Goal: Task Accomplishment & Management: Use online tool/utility

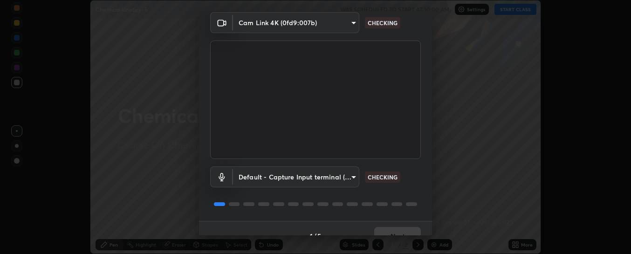
scroll to position [52, 0]
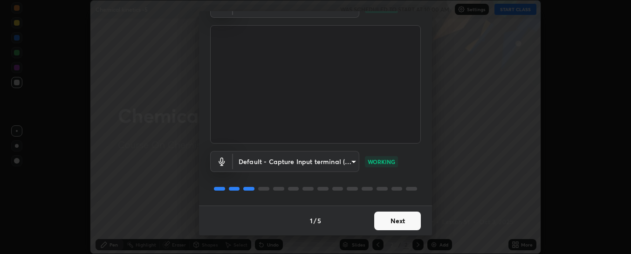
click at [386, 220] on button "Next" at bounding box center [397, 221] width 47 height 19
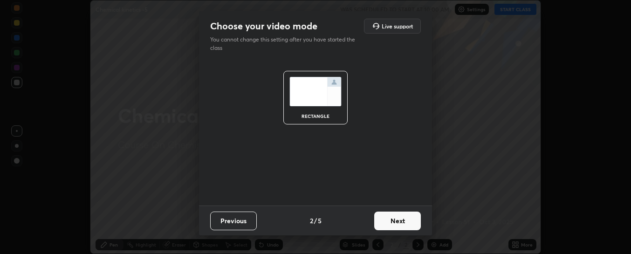
click at [392, 220] on button "Next" at bounding box center [397, 221] width 47 height 19
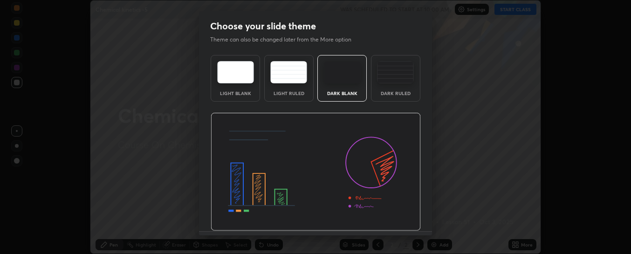
scroll to position [26, 0]
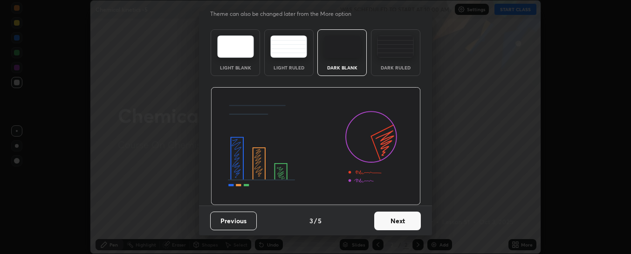
click at [396, 224] on button "Next" at bounding box center [397, 221] width 47 height 19
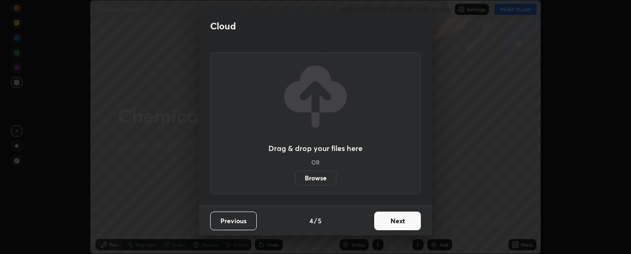
click at [323, 180] on label "Browse" at bounding box center [316, 178] width 42 height 15
click at [295, 180] on input "Browse" at bounding box center [295, 178] width 0 height 15
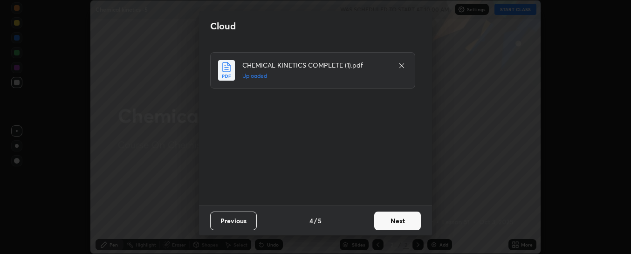
click at [394, 219] on button "Next" at bounding box center [397, 221] width 47 height 19
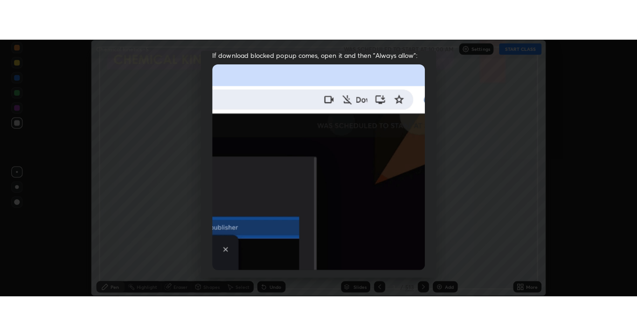
scroll to position [242, 0]
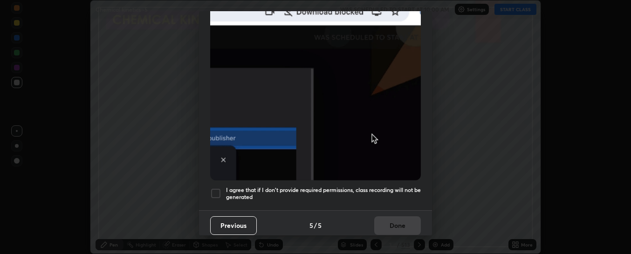
click at [397, 187] on h5 "I agree that if I don't provide required permissions, class recording will not …" at bounding box center [323, 194] width 195 height 14
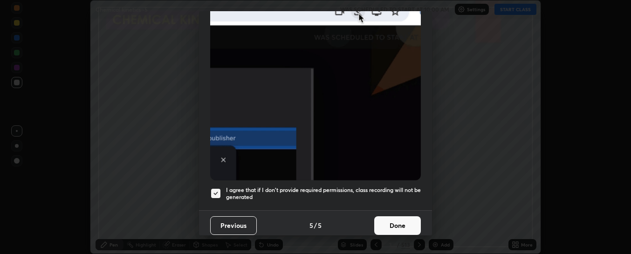
click at [399, 219] on button "Done" at bounding box center [397, 225] width 47 height 19
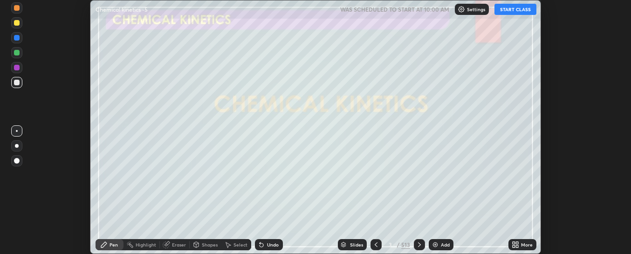
click at [515, 245] on icon at bounding box center [515, 244] width 7 height 7
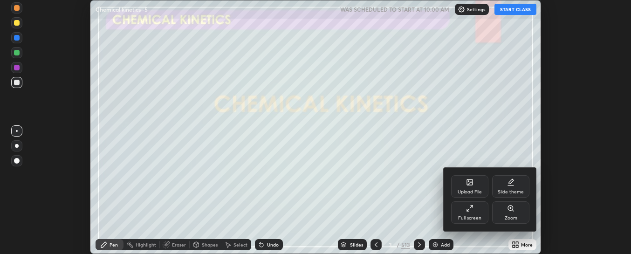
click at [472, 212] on icon at bounding box center [469, 208] width 7 height 7
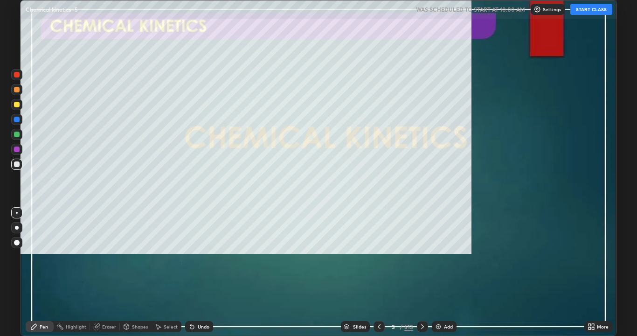
scroll to position [336, 637]
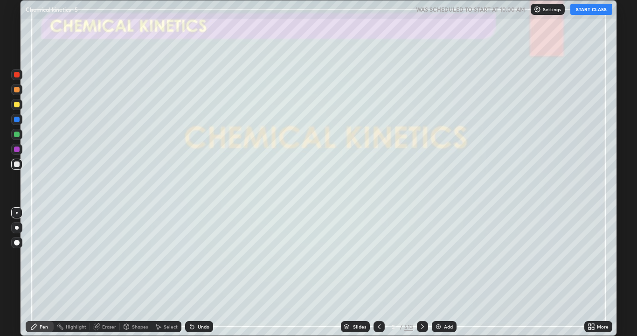
click at [588, 12] on button "START CLASS" at bounding box center [591, 9] width 42 height 11
click at [358, 254] on div "Slides" at bounding box center [359, 326] width 13 height 5
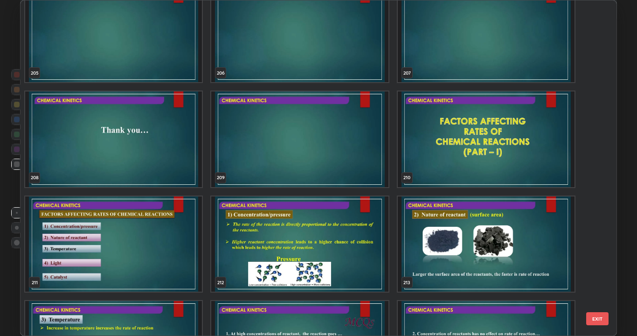
scroll to position [7141, 0]
click at [473, 139] on img "grid" at bounding box center [486, 139] width 177 height 96
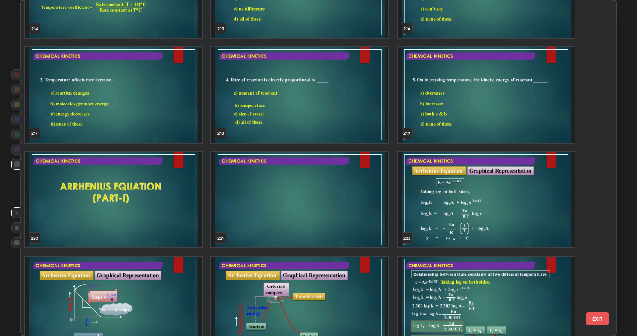
scroll to position [7510, 0]
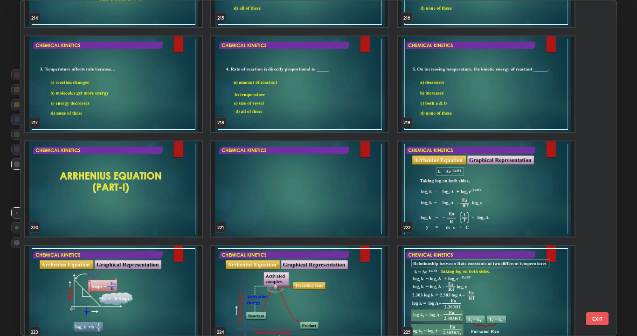
click at [334, 179] on img "grid" at bounding box center [299, 189] width 177 height 96
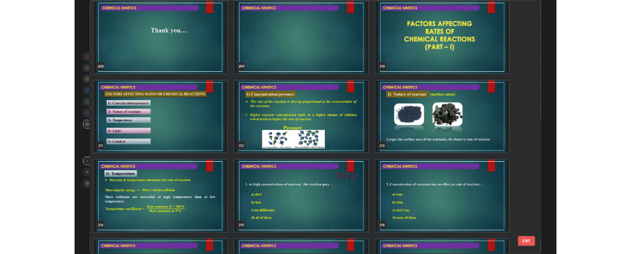
scroll to position [7210, 0]
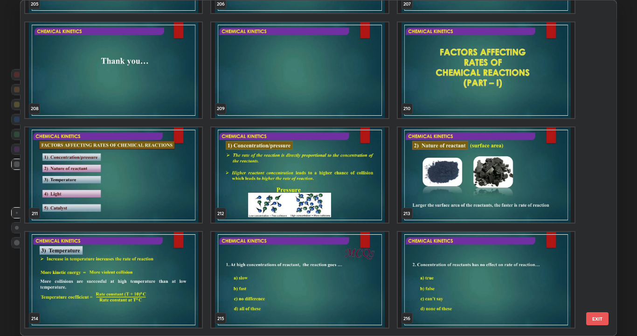
click at [354, 91] on img "grid" at bounding box center [299, 70] width 177 height 96
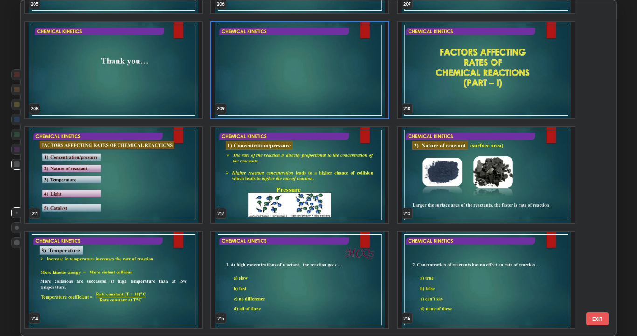
click at [355, 90] on img "grid" at bounding box center [299, 70] width 177 height 96
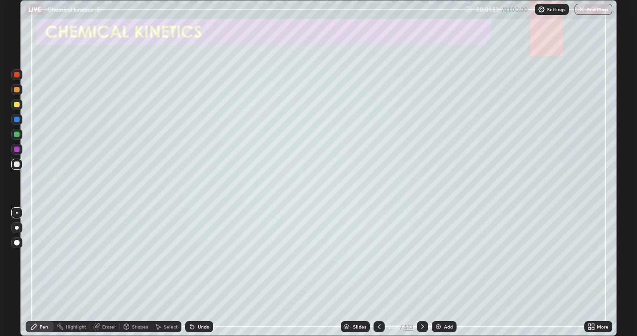
click at [17, 105] on div at bounding box center [17, 105] width 6 height 6
click at [16, 167] on div at bounding box center [16, 164] width 11 height 11
click at [16, 228] on div at bounding box center [17, 228] width 4 height 4
click at [198, 254] on div "Undo" at bounding box center [204, 326] width 12 height 5
click at [203, 254] on div "Undo" at bounding box center [199, 326] width 28 height 11
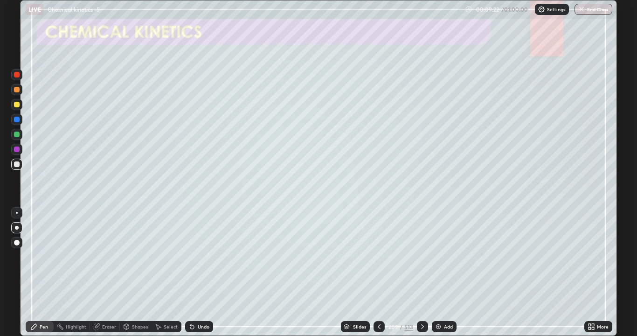
click at [198, 254] on div "Undo" at bounding box center [204, 326] width 12 height 5
click at [201, 254] on div "Undo" at bounding box center [204, 326] width 12 height 5
click at [18, 105] on div at bounding box center [17, 105] width 6 height 6
click at [439, 254] on img at bounding box center [438, 326] width 7 height 7
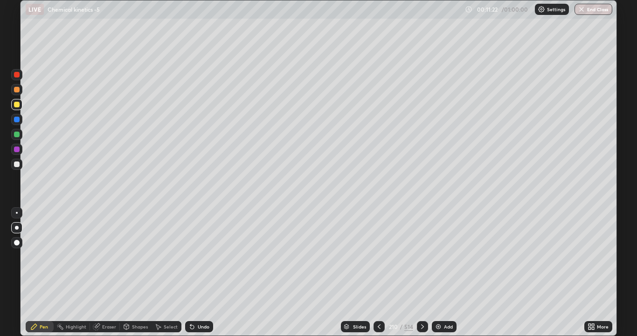
click at [194, 254] on icon at bounding box center [191, 326] width 7 height 7
click at [436, 254] on img at bounding box center [438, 326] width 7 height 7
click at [438, 254] on img at bounding box center [438, 326] width 7 height 7
click at [194, 254] on div "Undo" at bounding box center [199, 326] width 28 height 11
click at [191, 254] on icon at bounding box center [192, 327] width 4 height 4
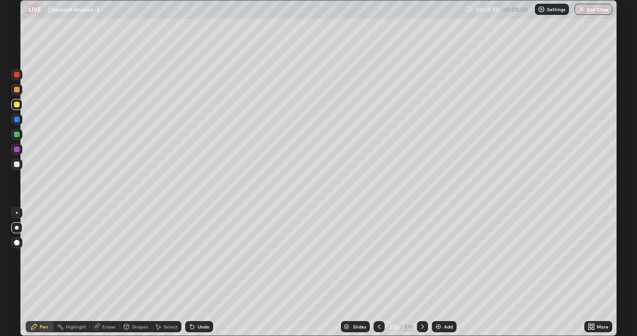
click at [204, 254] on div "Undo" at bounding box center [199, 326] width 28 height 11
click at [205, 254] on div "Undo" at bounding box center [199, 326] width 28 height 11
click at [198, 254] on div "Undo" at bounding box center [199, 326] width 28 height 11
click at [439, 254] on img at bounding box center [438, 326] width 7 height 7
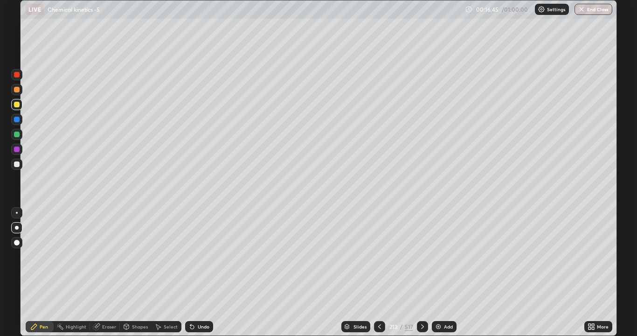
click at [18, 164] on div at bounding box center [17, 164] width 6 height 6
click at [17, 212] on div at bounding box center [17, 213] width 2 height 2
click at [129, 254] on icon at bounding box center [126, 326] width 7 height 7
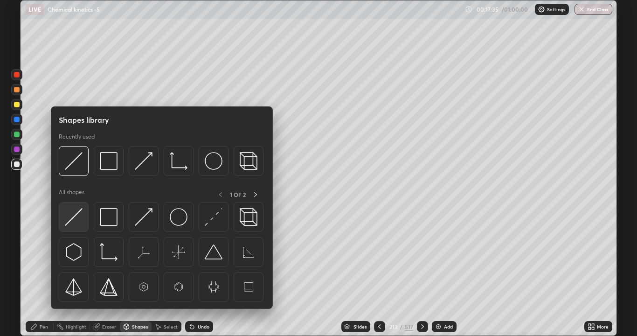
click at [74, 222] on img at bounding box center [74, 217] width 18 height 18
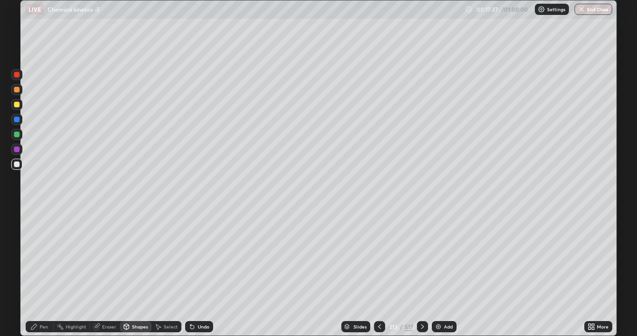
click at [134, 254] on div "Shapes" at bounding box center [140, 326] width 16 height 5
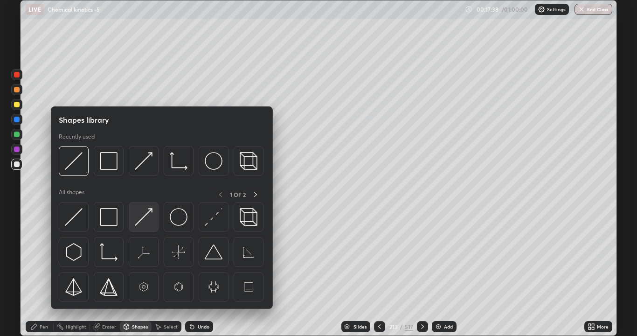
click at [147, 216] on img at bounding box center [144, 217] width 18 height 18
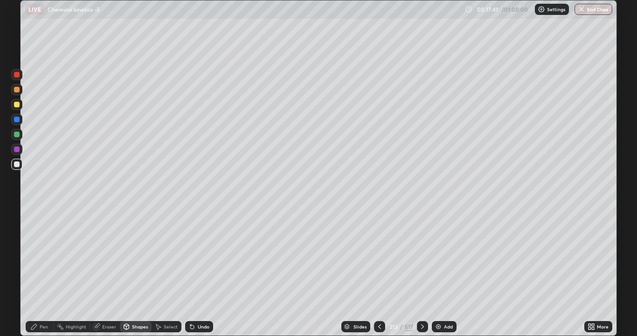
click at [199, 254] on div "Undo" at bounding box center [199, 326] width 28 height 11
click at [46, 254] on div "Pen" at bounding box center [44, 326] width 8 height 5
click at [200, 254] on div "Undo" at bounding box center [204, 326] width 12 height 5
click at [17, 105] on div at bounding box center [17, 105] width 6 height 6
click at [190, 254] on icon at bounding box center [190, 324] width 1 height 1
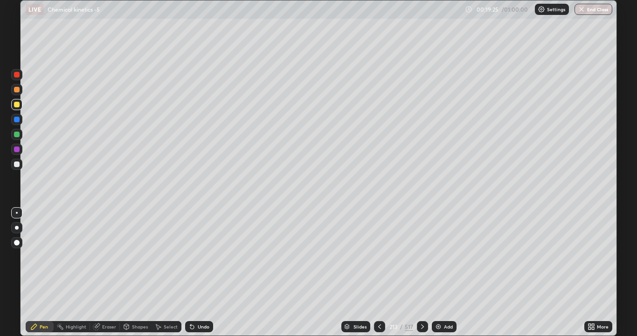
click at [17, 164] on div at bounding box center [17, 164] width 6 height 6
click at [18, 105] on div at bounding box center [17, 105] width 6 height 6
click at [194, 254] on icon at bounding box center [191, 326] width 7 height 7
click at [145, 254] on div "Shapes" at bounding box center [140, 326] width 16 height 5
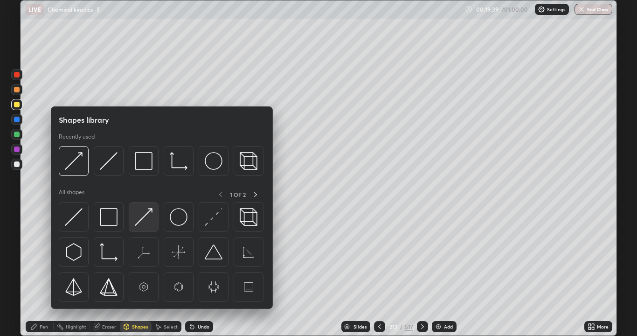
click at [139, 218] on img at bounding box center [144, 217] width 18 height 18
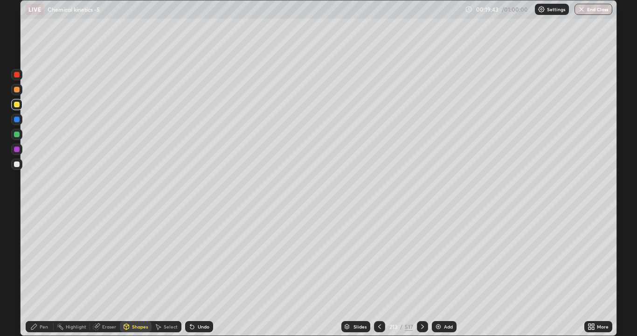
click at [43, 254] on div "Pen" at bounding box center [44, 326] width 8 height 5
click at [19, 166] on div at bounding box center [16, 164] width 11 height 11
click at [192, 254] on div "Undo" at bounding box center [199, 326] width 28 height 11
click at [193, 254] on icon at bounding box center [192, 327] width 4 height 4
click at [194, 254] on icon at bounding box center [191, 326] width 7 height 7
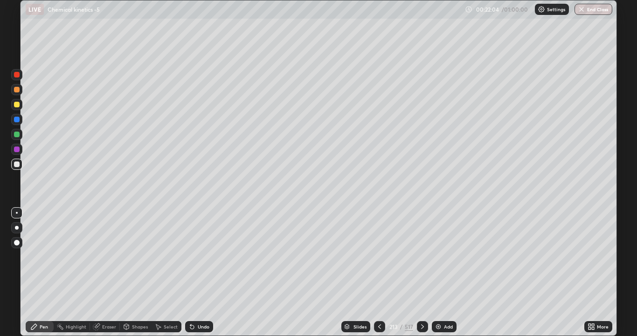
click at [192, 254] on icon at bounding box center [192, 327] width 4 height 4
click at [198, 254] on div "Undo" at bounding box center [204, 326] width 12 height 5
click at [191, 254] on icon at bounding box center [191, 326] width 7 height 7
click at [198, 254] on div "Undo" at bounding box center [204, 326] width 12 height 5
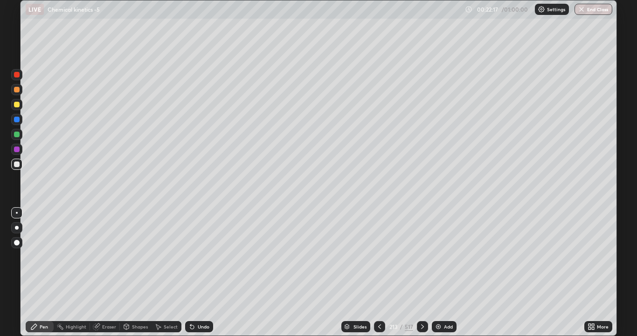
click at [191, 254] on icon at bounding box center [192, 327] width 4 height 4
click at [193, 254] on icon at bounding box center [191, 326] width 7 height 7
click at [160, 254] on icon at bounding box center [158, 327] width 5 height 6
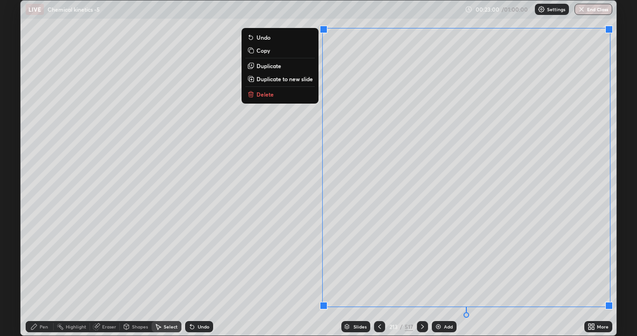
click at [263, 50] on p "Copy" at bounding box center [263, 50] width 14 height 7
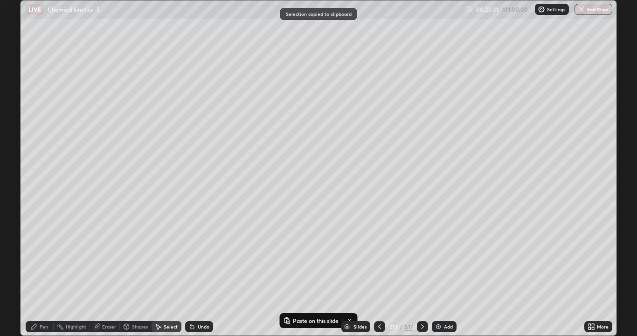
click at [435, 254] on img at bounding box center [438, 326] width 7 height 7
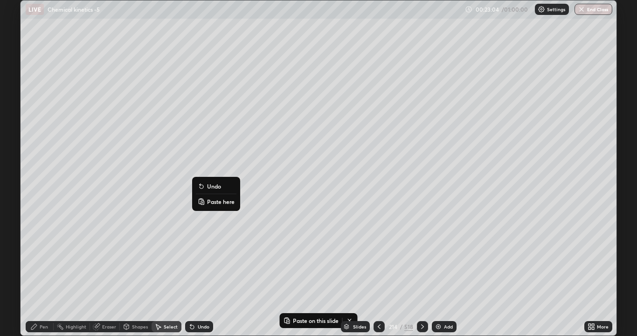
click at [210, 202] on p "Paste here" at bounding box center [221, 201] width 28 height 7
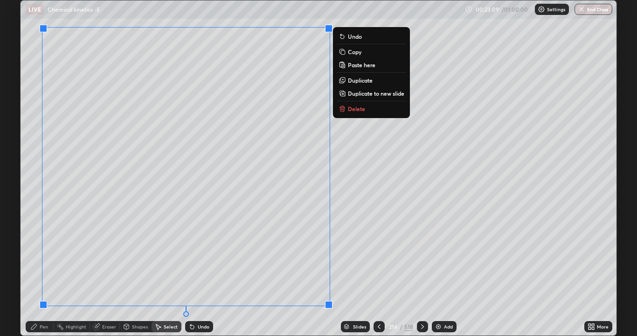
click at [39, 254] on div "Pen" at bounding box center [40, 326] width 28 height 11
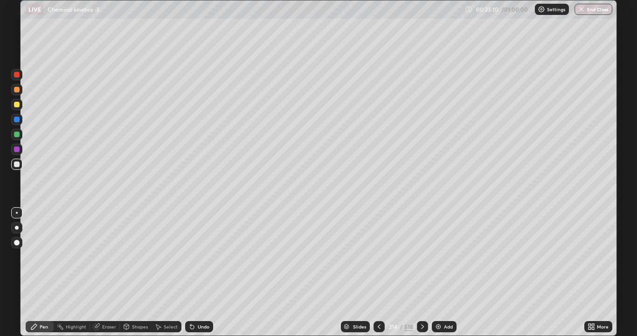
click at [101, 254] on div "Eraser" at bounding box center [105, 326] width 30 height 11
click at [35, 254] on icon at bounding box center [34, 327] width 6 height 6
click at [17, 104] on div at bounding box center [17, 105] width 6 height 6
click at [103, 254] on div "Eraser" at bounding box center [109, 326] width 14 height 5
click at [15, 254] on icon at bounding box center [17, 294] width 5 height 5
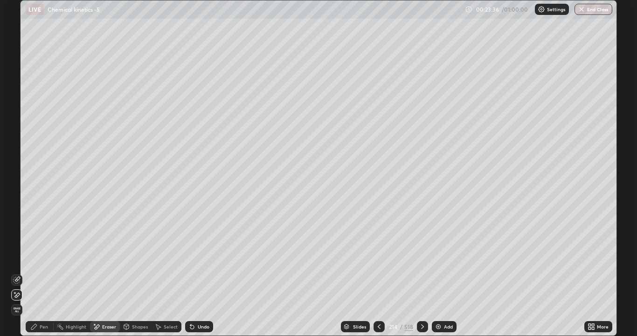
click at [37, 254] on div "Pen" at bounding box center [40, 326] width 28 height 11
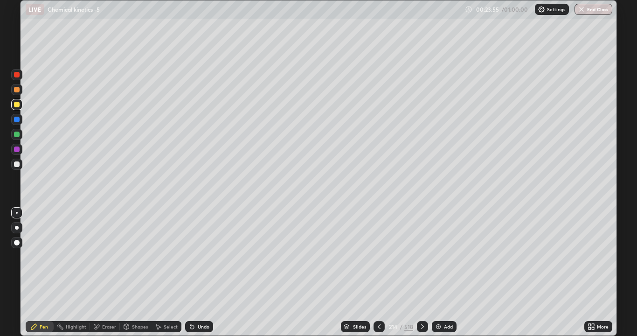
click at [17, 164] on div at bounding box center [17, 164] width 6 height 6
click at [96, 254] on icon at bounding box center [96, 327] width 7 height 8
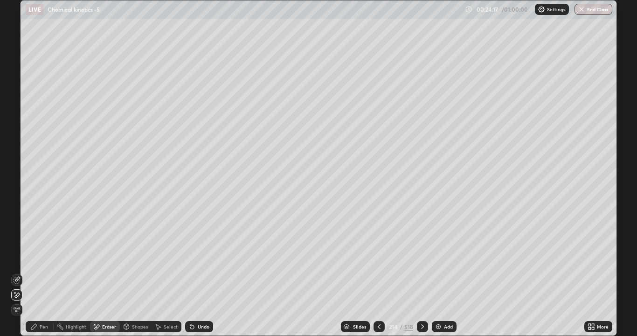
click at [16, 254] on icon at bounding box center [16, 279] width 7 height 7
click at [42, 254] on div "Pen" at bounding box center [44, 326] width 8 height 5
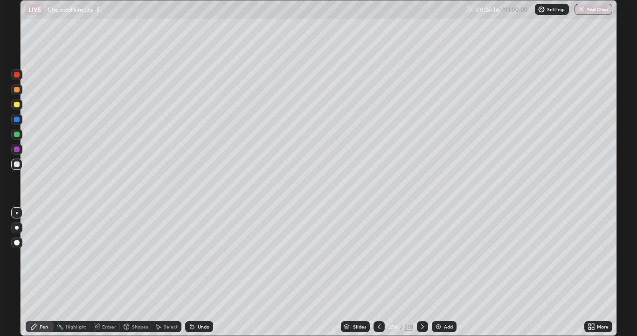
click at [102, 254] on div "Eraser" at bounding box center [109, 326] width 14 height 5
click at [39, 254] on div "Pen" at bounding box center [40, 326] width 28 height 11
click at [437, 254] on img at bounding box center [438, 326] width 7 height 7
click at [190, 254] on icon at bounding box center [192, 327] width 4 height 4
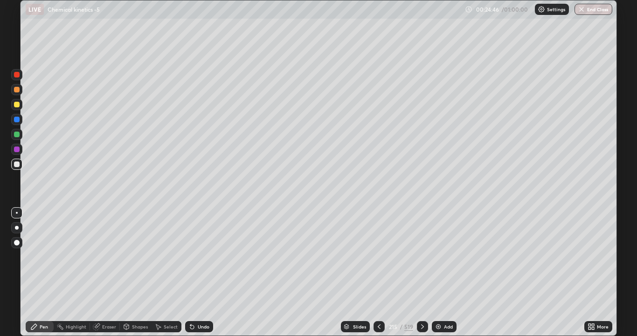
click at [190, 254] on icon at bounding box center [190, 324] width 1 height 1
click at [197, 254] on div "Undo" at bounding box center [199, 326] width 28 height 11
click at [130, 254] on div "Shapes" at bounding box center [136, 326] width 32 height 11
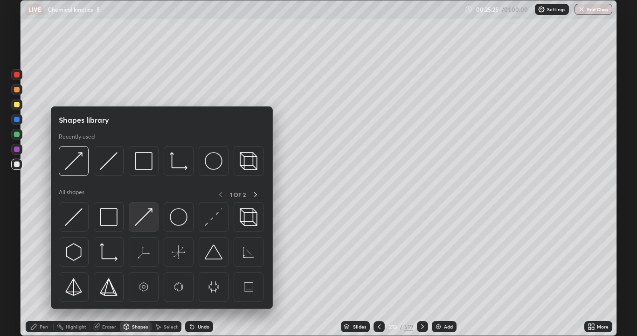
click at [138, 218] on img at bounding box center [144, 217] width 18 height 18
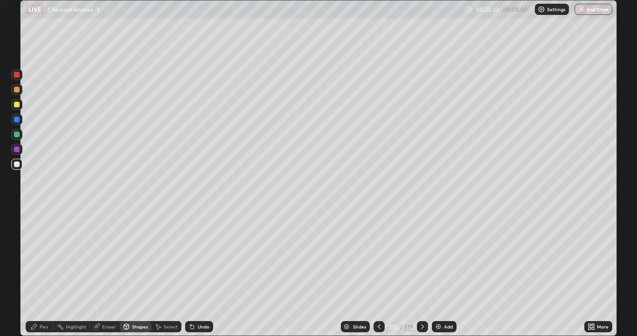
click at [42, 254] on div "Pen" at bounding box center [44, 326] width 8 height 5
click at [192, 254] on icon at bounding box center [192, 327] width 4 height 4
click at [191, 254] on icon at bounding box center [192, 327] width 4 height 4
click at [190, 254] on icon at bounding box center [190, 324] width 1 height 1
click at [18, 106] on div at bounding box center [17, 105] width 6 height 6
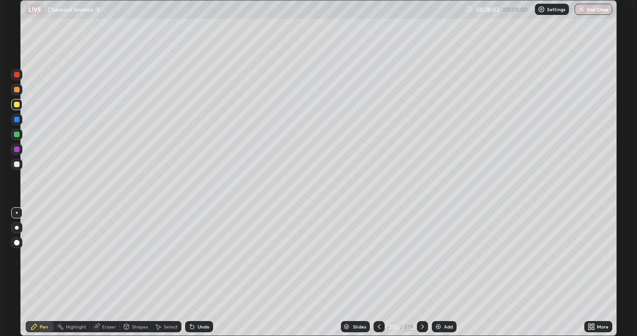
click at [17, 165] on div at bounding box center [17, 164] width 6 height 6
click at [378, 254] on icon at bounding box center [378, 326] width 7 height 7
click at [422, 254] on icon at bounding box center [422, 326] width 7 height 7
click at [439, 254] on img at bounding box center [438, 326] width 7 height 7
click at [126, 254] on div "Shapes" at bounding box center [136, 326] width 32 height 11
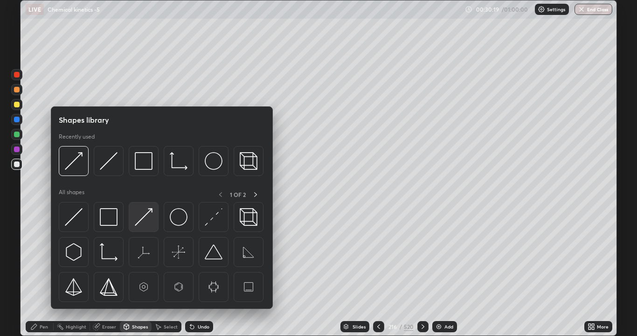
click at [141, 214] on img at bounding box center [144, 217] width 18 height 18
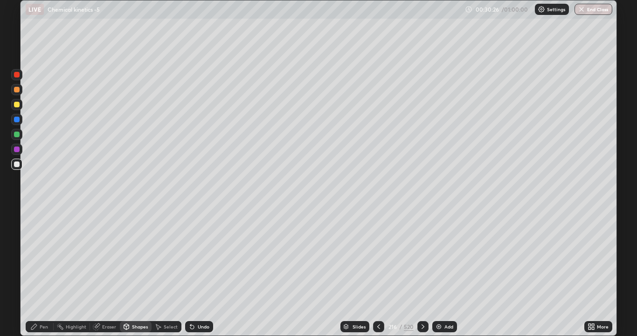
click at [35, 254] on icon at bounding box center [34, 327] width 6 height 6
click at [190, 254] on icon at bounding box center [192, 327] width 4 height 4
click at [190, 254] on icon at bounding box center [190, 324] width 1 height 1
click at [192, 254] on icon at bounding box center [192, 327] width 4 height 4
click at [442, 254] on div "Add" at bounding box center [444, 326] width 25 height 11
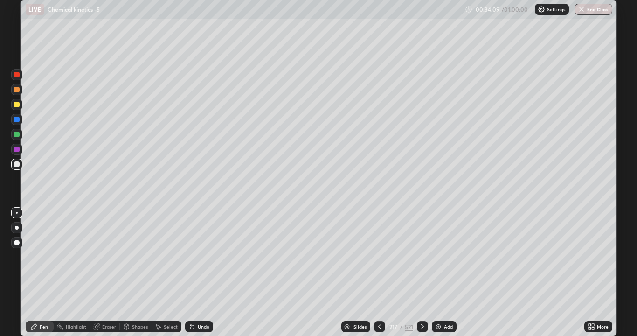
click at [198, 254] on div "Undo" at bounding box center [204, 326] width 12 height 5
click at [194, 254] on icon at bounding box center [191, 326] width 7 height 7
click at [18, 105] on div at bounding box center [17, 105] width 6 height 6
click at [437, 254] on img at bounding box center [438, 326] width 7 height 7
click at [191, 254] on icon at bounding box center [191, 326] width 7 height 7
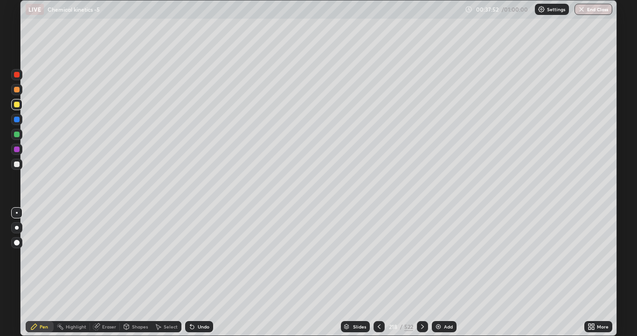
click at [17, 75] on div at bounding box center [17, 75] width 6 height 6
click at [17, 167] on div at bounding box center [16, 164] width 11 height 11
click at [378, 254] on icon at bounding box center [378, 326] width 7 height 7
click at [377, 254] on icon at bounding box center [378, 326] width 7 height 7
click at [379, 254] on icon at bounding box center [378, 326] width 7 height 7
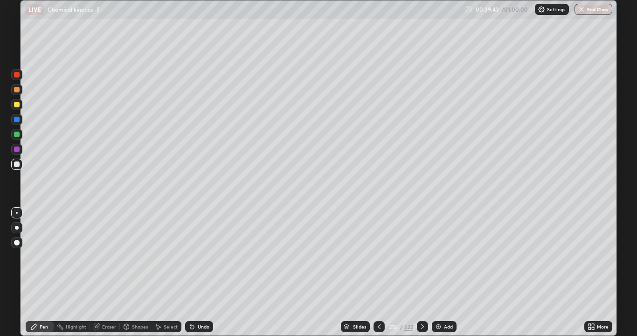
click at [377, 254] on icon at bounding box center [378, 326] width 7 height 7
click at [378, 254] on icon at bounding box center [378, 326] width 7 height 7
click at [427, 254] on div at bounding box center [422, 326] width 11 height 11
click at [421, 254] on icon at bounding box center [422, 326] width 7 height 7
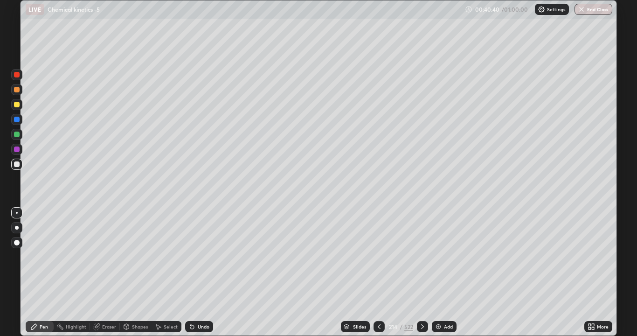
click at [417, 254] on div at bounding box center [422, 326] width 11 height 11
click at [422, 254] on icon at bounding box center [422, 326] width 7 height 7
click at [421, 254] on icon at bounding box center [422, 326] width 7 height 7
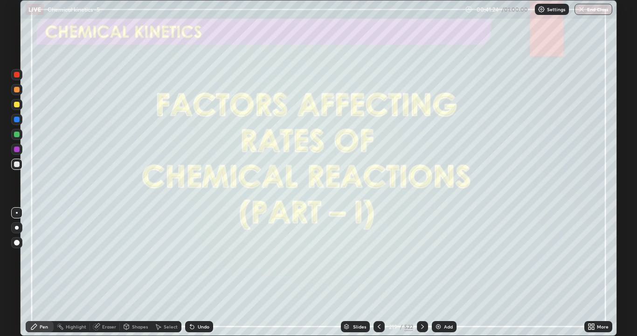
click at [377, 254] on icon at bounding box center [378, 326] width 7 height 7
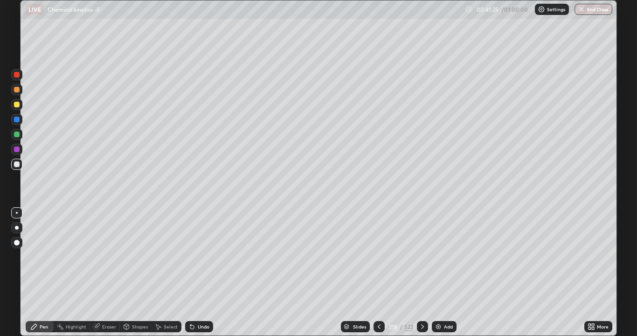
click at [437, 254] on img at bounding box center [438, 326] width 7 height 7
click at [421, 254] on icon at bounding box center [422, 326] width 7 height 7
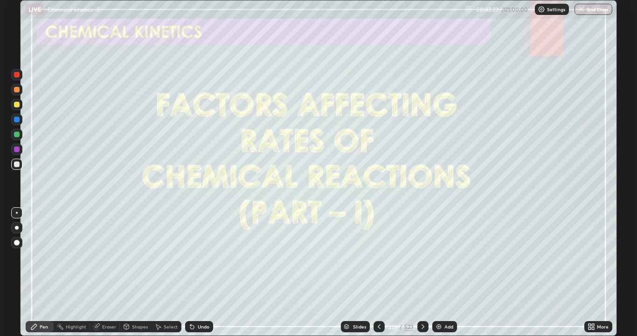
click at [422, 254] on icon at bounding box center [422, 326] width 7 height 7
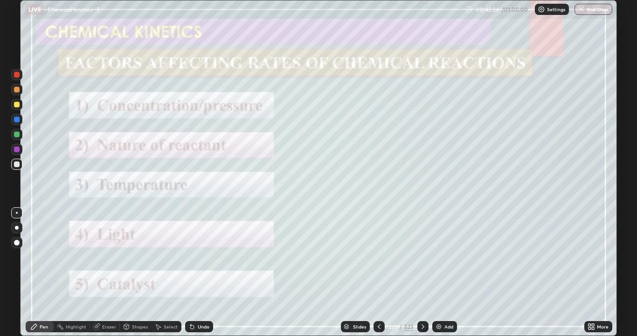
click at [422, 254] on icon at bounding box center [422, 326] width 7 height 7
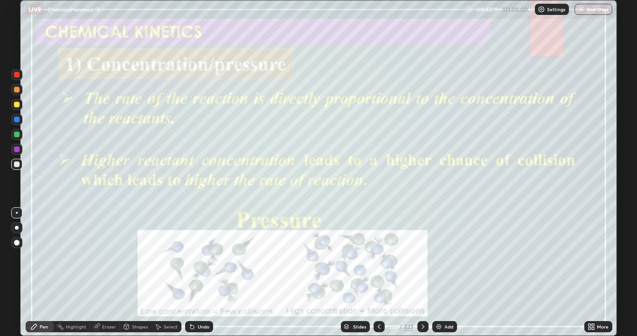
click at [423, 254] on icon at bounding box center [423, 326] width 3 height 5
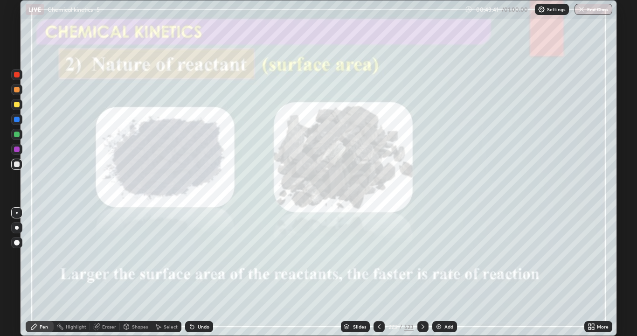
click at [422, 254] on icon at bounding box center [423, 326] width 3 height 5
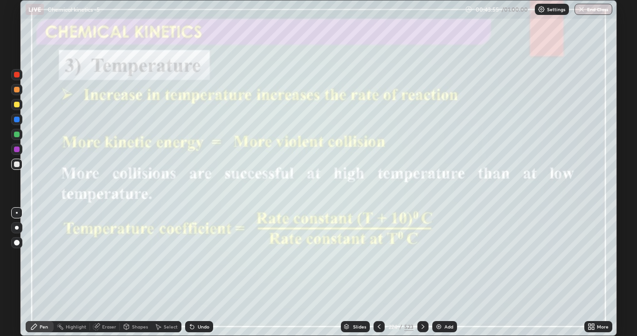
click at [422, 254] on icon at bounding box center [422, 326] width 7 height 7
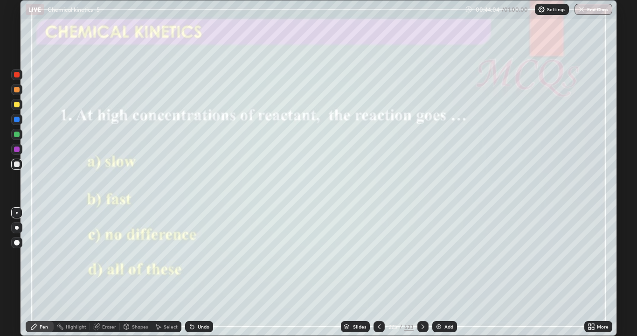
click at [422, 254] on icon at bounding box center [423, 326] width 3 height 5
click at [422, 254] on icon at bounding box center [422, 326] width 7 height 7
click at [427, 254] on div at bounding box center [422, 326] width 11 height 11
click at [422, 254] on icon at bounding box center [422, 326] width 7 height 7
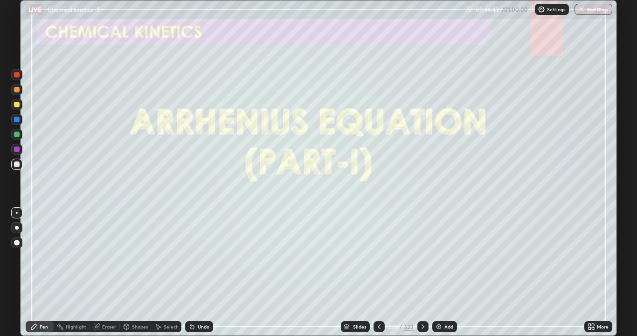
click at [378, 254] on icon at bounding box center [378, 326] width 7 height 7
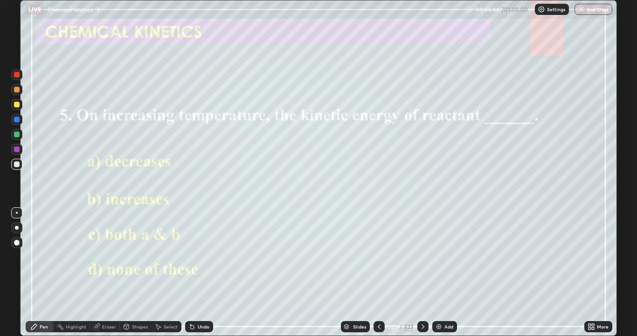
click at [439, 254] on img at bounding box center [438, 326] width 7 height 7
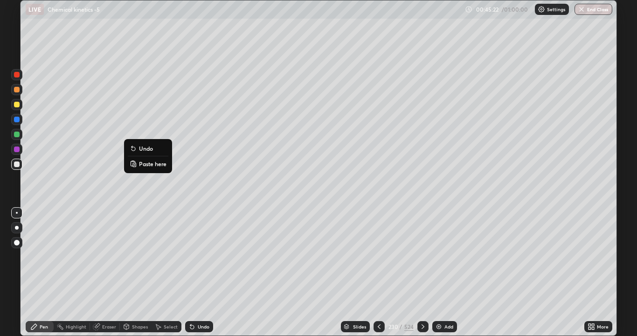
click at [131, 143] on button "Undo" at bounding box center [148, 148] width 41 height 11
click at [191, 254] on icon at bounding box center [192, 327] width 4 height 4
click at [190, 254] on icon at bounding box center [190, 324] width 1 height 1
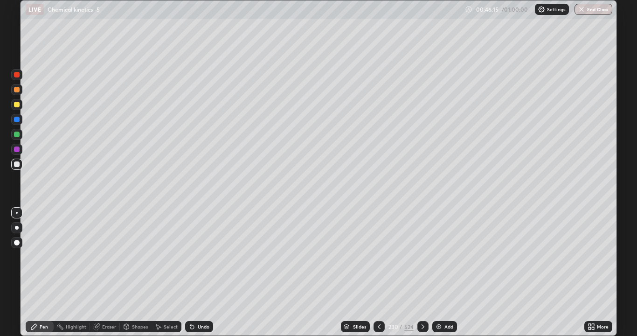
click at [190, 254] on icon at bounding box center [190, 324] width 1 height 1
click at [192, 254] on icon at bounding box center [192, 327] width 4 height 4
click at [191, 254] on icon at bounding box center [192, 327] width 4 height 4
click at [18, 105] on div at bounding box center [17, 105] width 6 height 6
click at [198, 254] on div "Undo" at bounding box center [199, 326] width 28 height 11
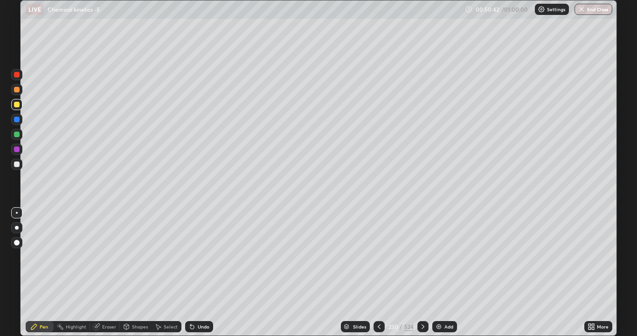
click at [437, 254] on img at bounding box center [438, 326] width 7 height 7
click at [168, 99] on icon at bounding box center [168, 99] width 1 height 1
click at [16, 165] on div at bounding box center [17, 164] width 6 height 6
click at [190, 254] on icon at bounding box center [190, 324] width 1 height 1
click at [194, 254] on icon at bounding box center [191, 326] width 7 height 7
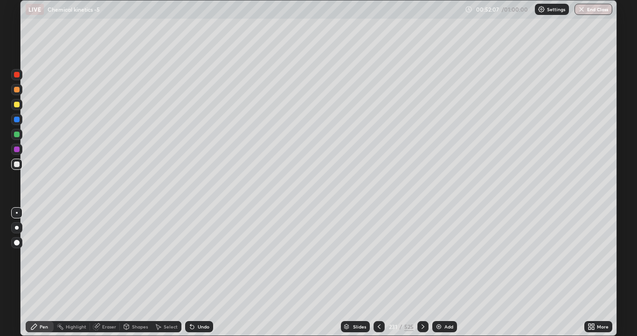
click at [191, 254] on icon at bounding box center [192, 327] width 4 height 4
click at [200, 254] on div "Undo" at bounding box center [204, 326] width 12 height 5
click at [16, 105] on div at bounding box center [17, 105] width 6 height 6
click at [21, 166] on div at bounding box center [16, 164] width 11 height 11
click at [203, 254] on div "Undo" at bounding box center [204, 326] width 12 height 5
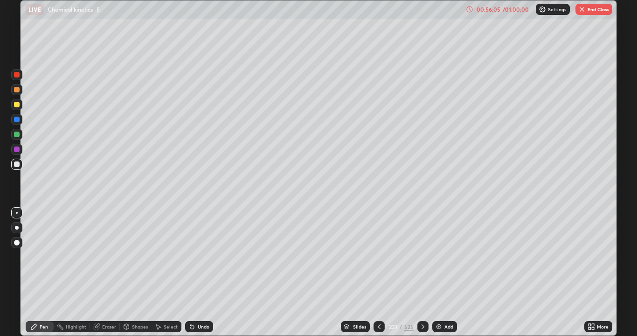
click at [590, 10] on button "End Class" at bounding box center [593, 9] width 37 height 11
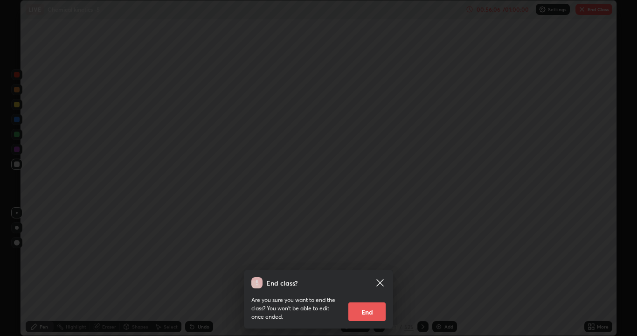
click at [374, 254] on button "End" at bounding box center [366, 311] width 37 height 19
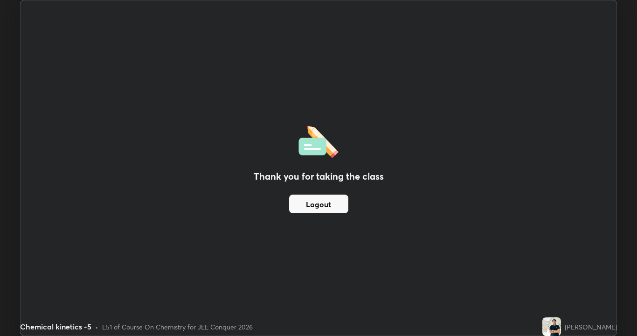
click at [416, 145] on div "Thank you for taking the class Logout" at bounding box center [319, 167] width 596 height 335
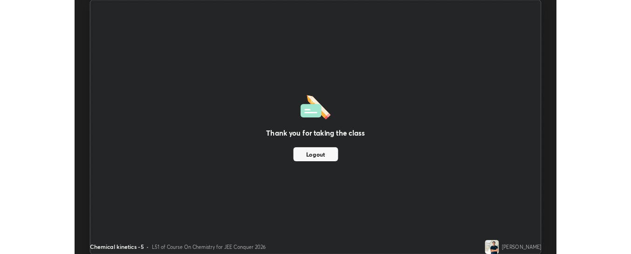
scroll to position [46375, 45998]
